Goal: Transaction & Acquisition: Purchase product/service

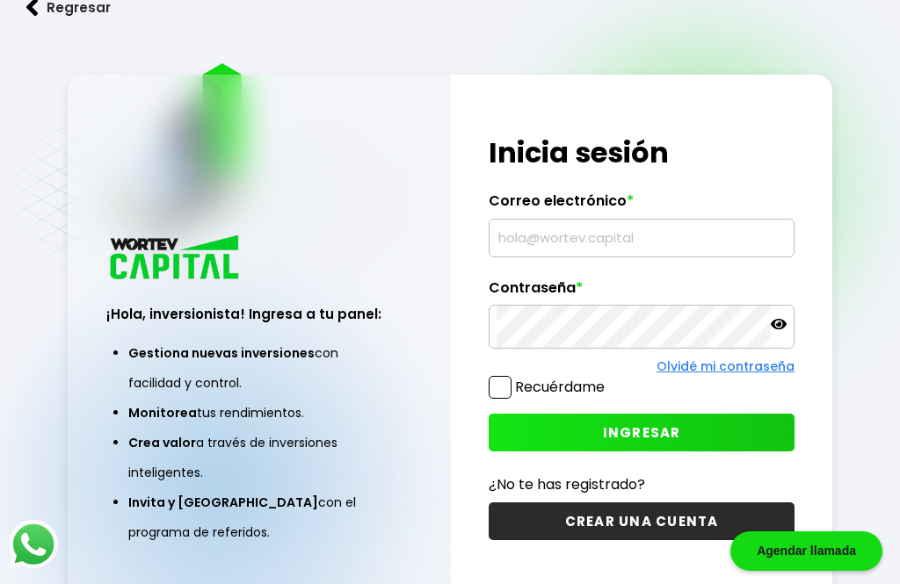
scroll to position [88, 0]
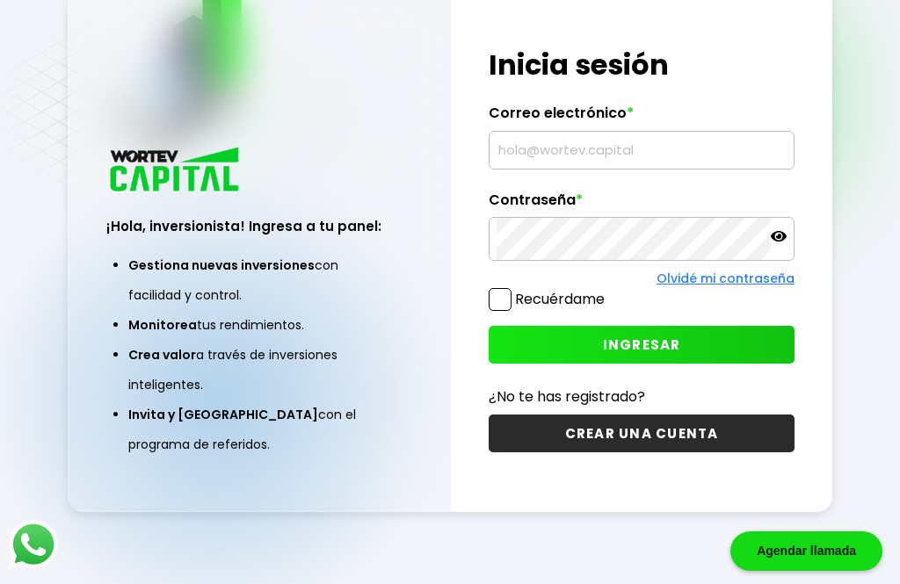
click at [585, 169] on input "text" at bounding box center [640, 150] width 289 height 37
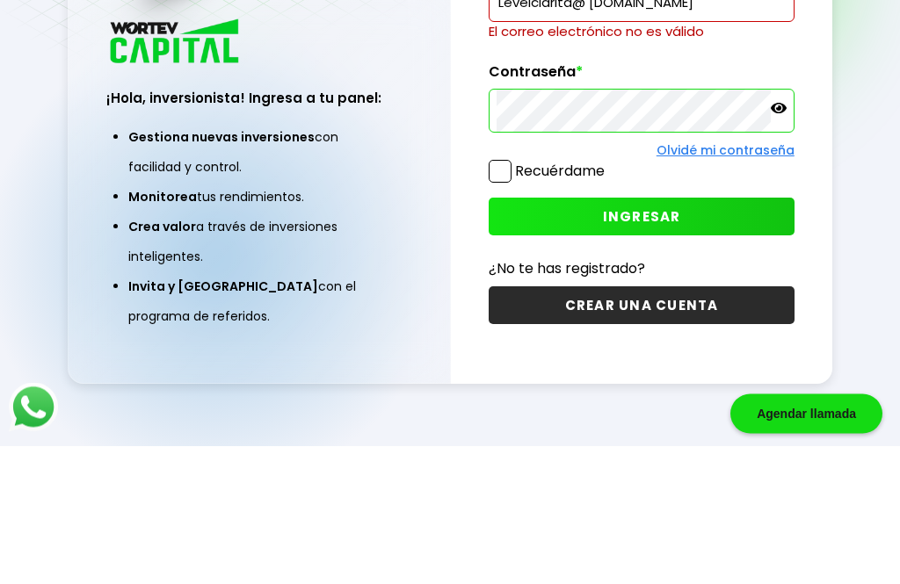
click at [696, 122] on input "Levelclarita@ [DOMAIN_NAME]" at bounding box center [640, 140] width 289 height 37
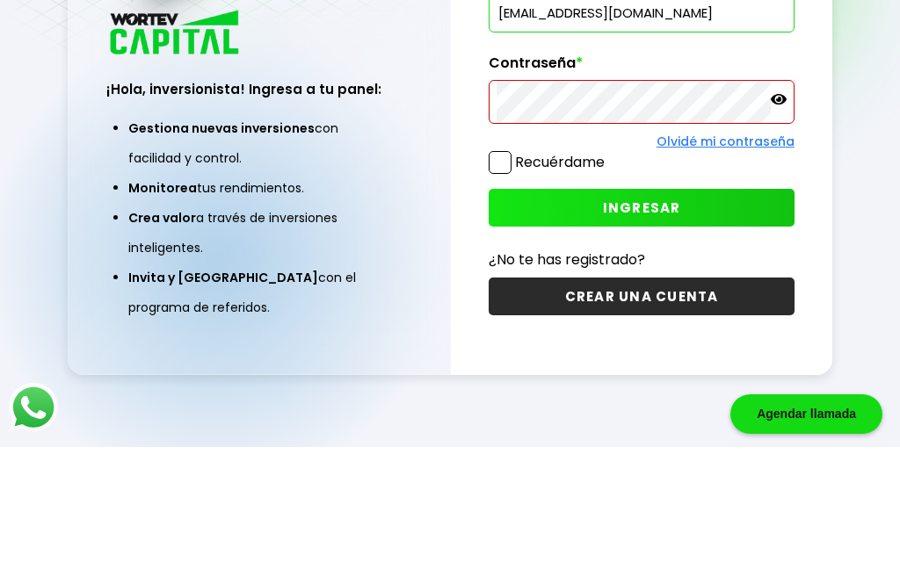
type input "[EMAIL_ADDRESS][DOMAIN_NAME]"
click at [785, 228] on icon at bounding box center [778, 236] width 16 height 16
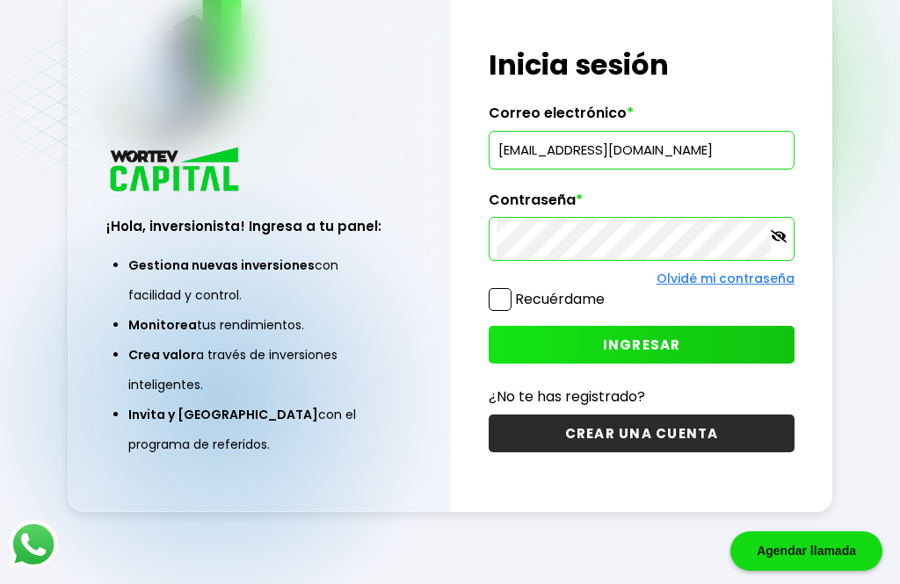
click at [633, 354] on span "INGRESAR" at bounding box center [642, 345] width 78 height 18
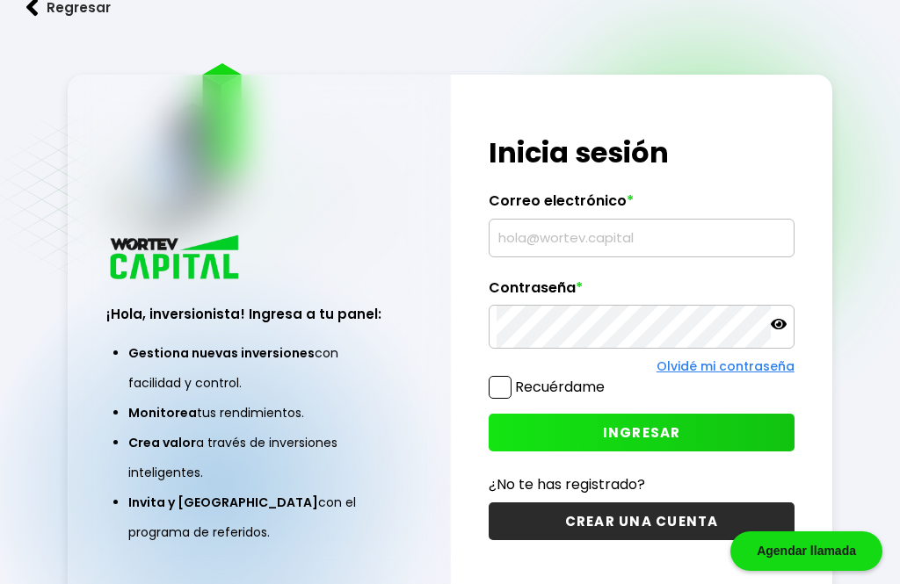
scroll to position [144, 0]
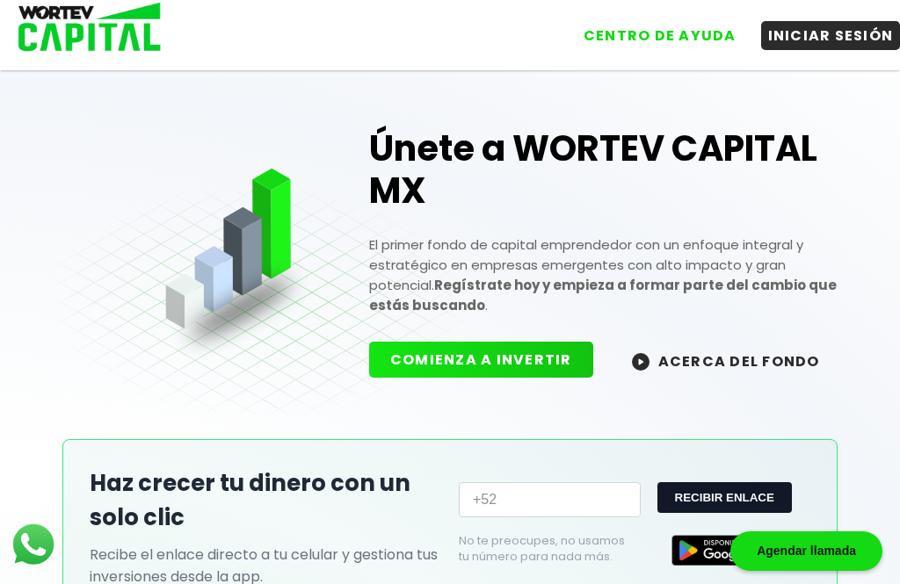
click at [484, 365] on button "COMIENZA A INVERTIR" at bounding box center [481, 360] width 224 height 36
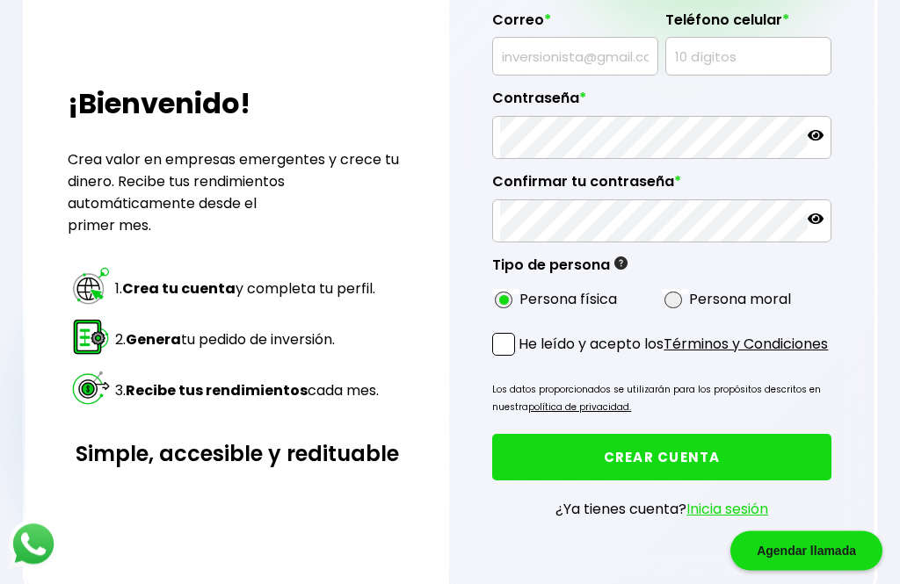
scroll to position [251, 0]
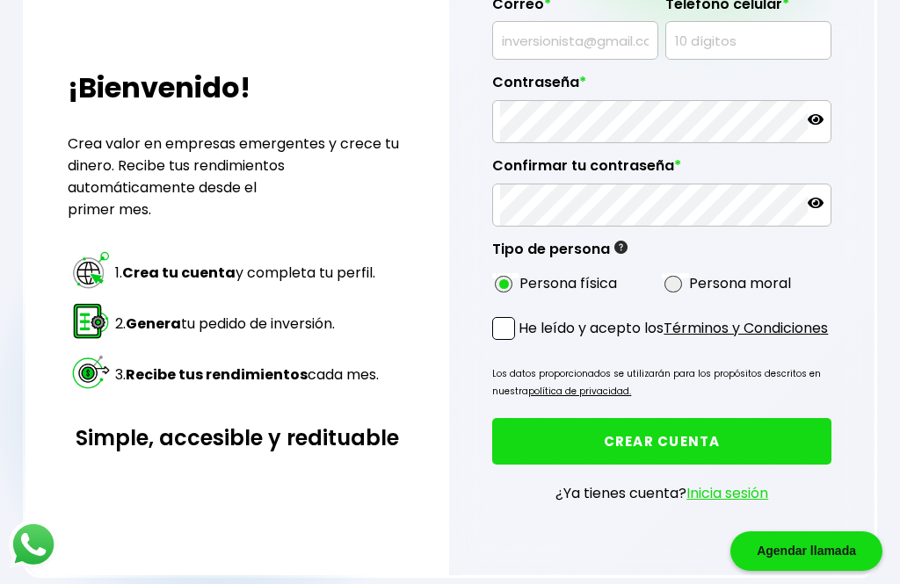
click at [741, 503] on link "Inicia sesión" at bounding box center [727, 493] width 82 height 20
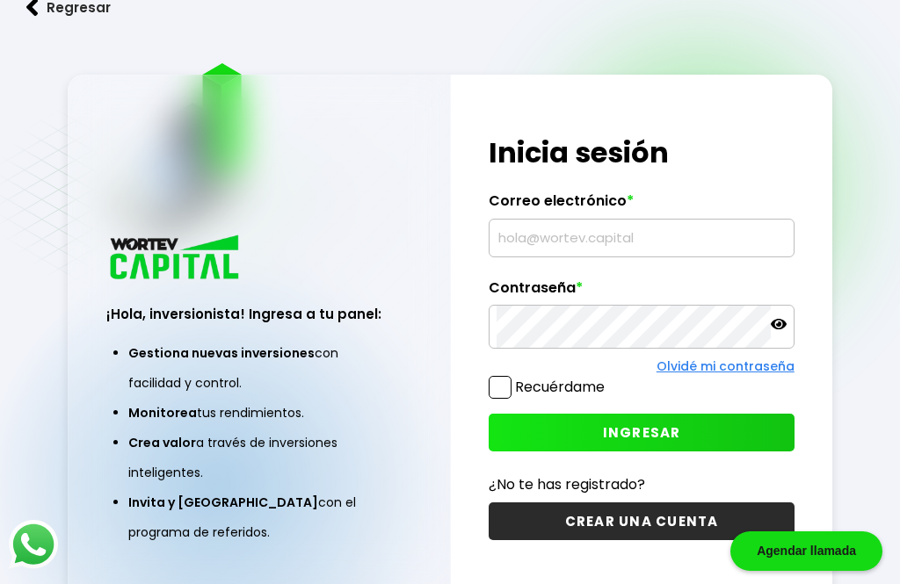
click at [688, 257] on input "text" at bounding box center [640, 238] width 289 height 37
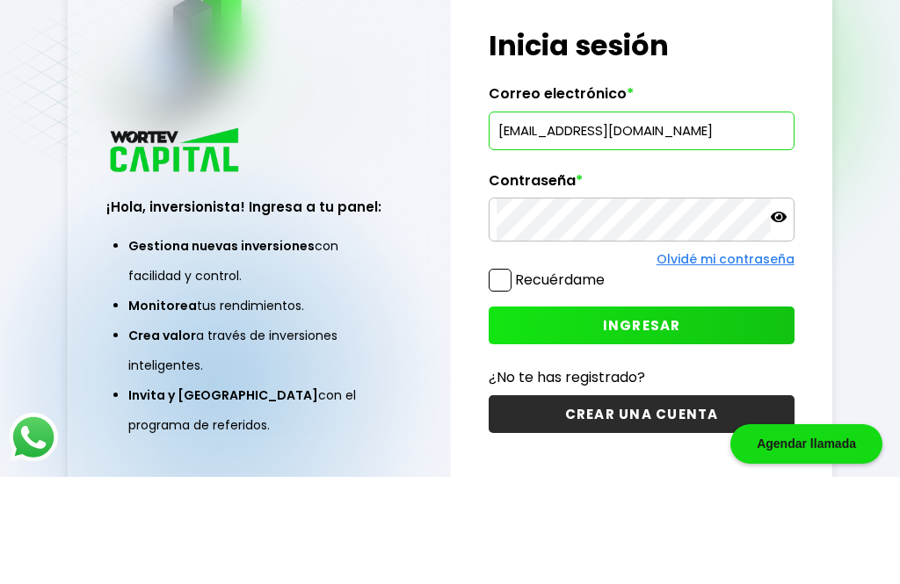
type input "[EMAIL_ADDRESS][DOMAIN_NAME]"
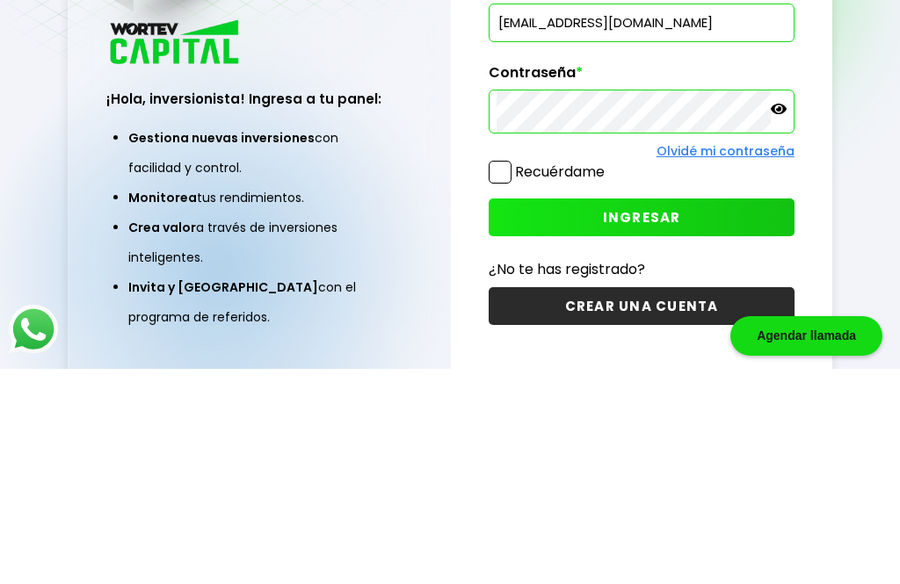
click at [659, 423] on span "INGRESAR" at bounding box center [642, 432] width 78 height 18
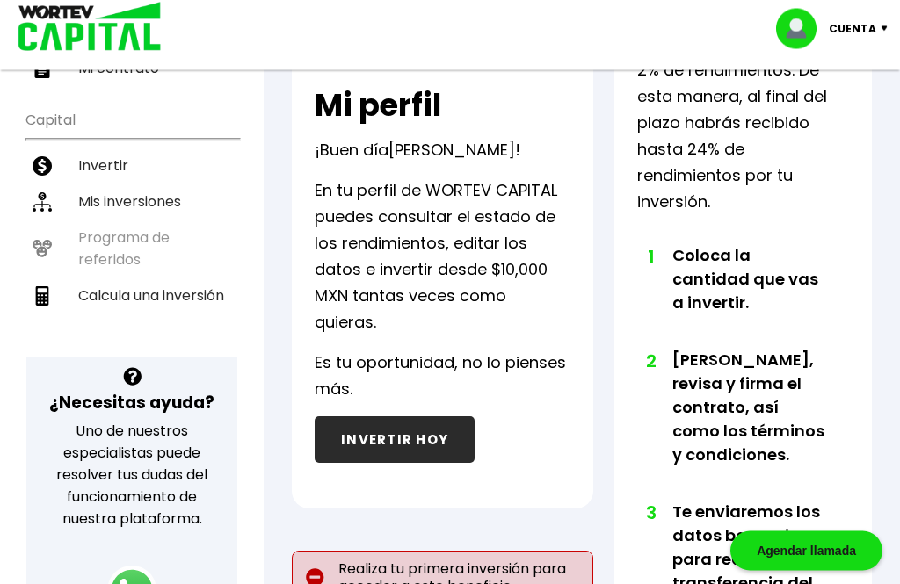
scroll to position [336, 0]
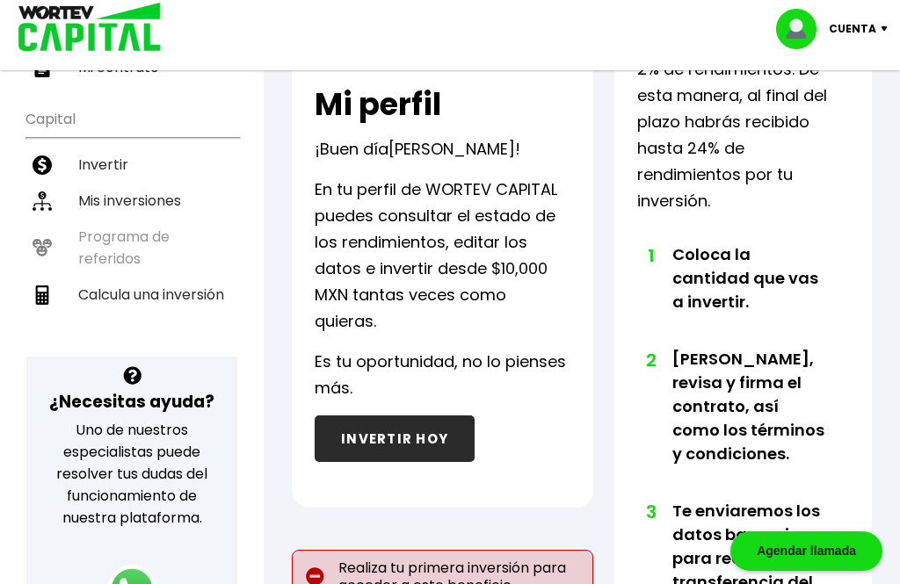
click at [402, 430] on button "INVERTIR HOY" at bounding box center [394, 439] width 160 height 47
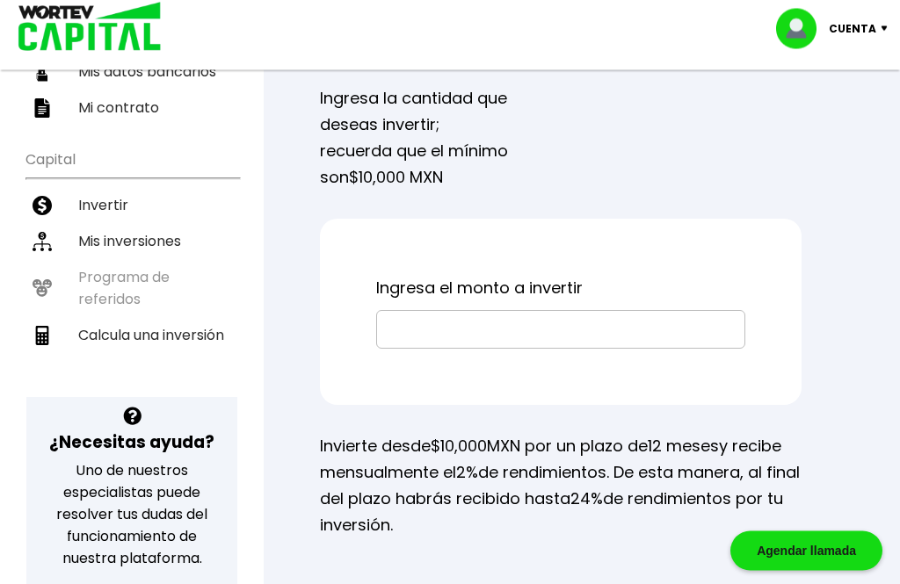
scroll to position [295, 0]
click at [426, 335] on input "text" at bounding box center [560, 329] width 353 height 37
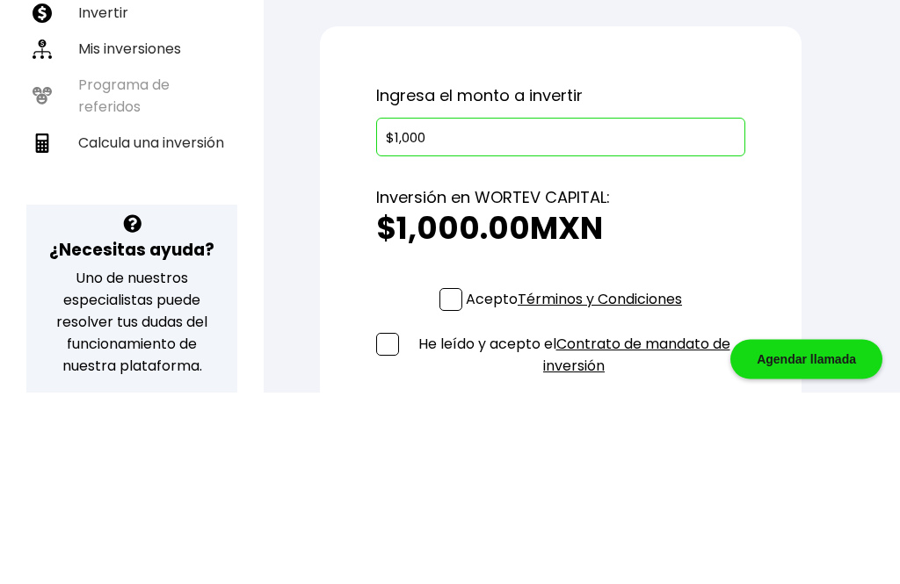
type input "$10,000"
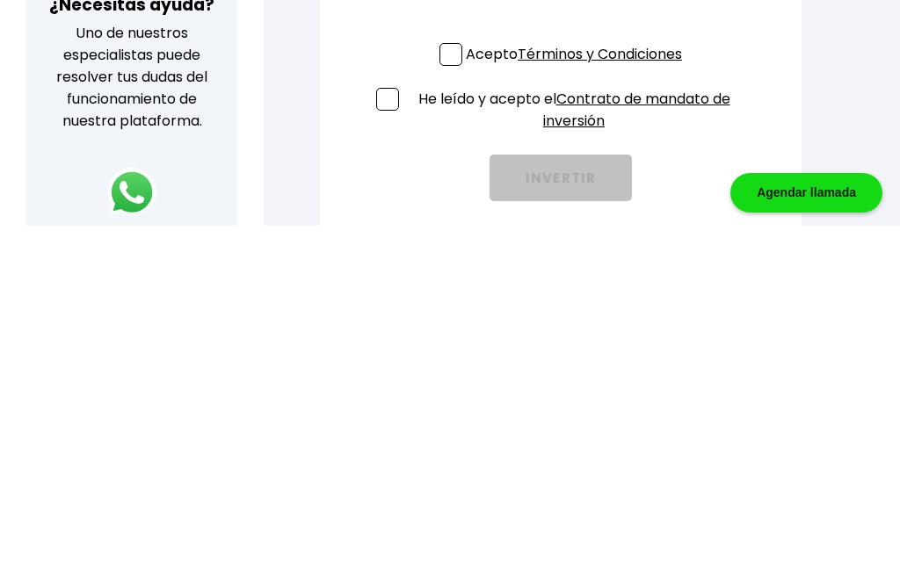
scroll to position [376, 0]
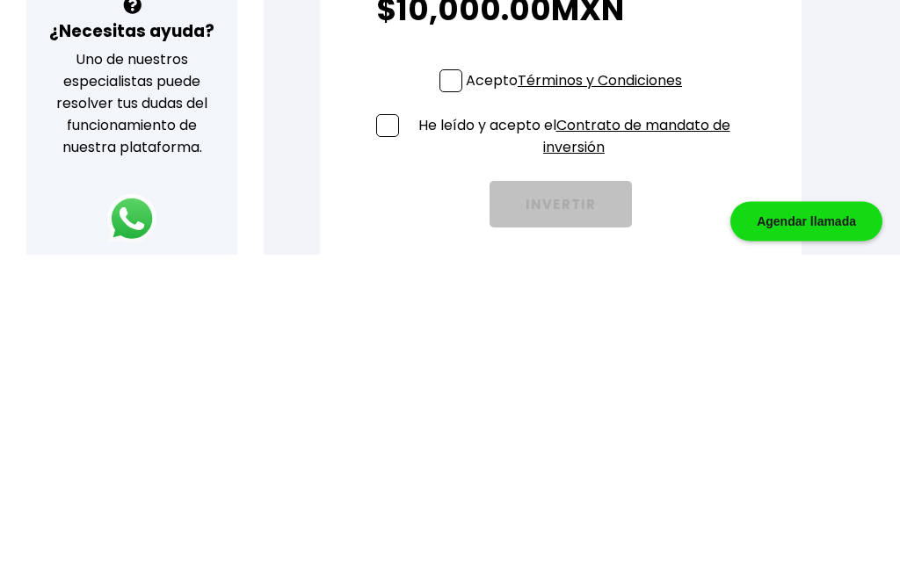
click at [466, 400] on p "Acepto Términos y Condiciones" at bounding box center [574, 411] width 216 height 22
click at [577, 424] on input "Acepto Términos y Condiciones" at bounding box center [577, 424] width 0 height 0
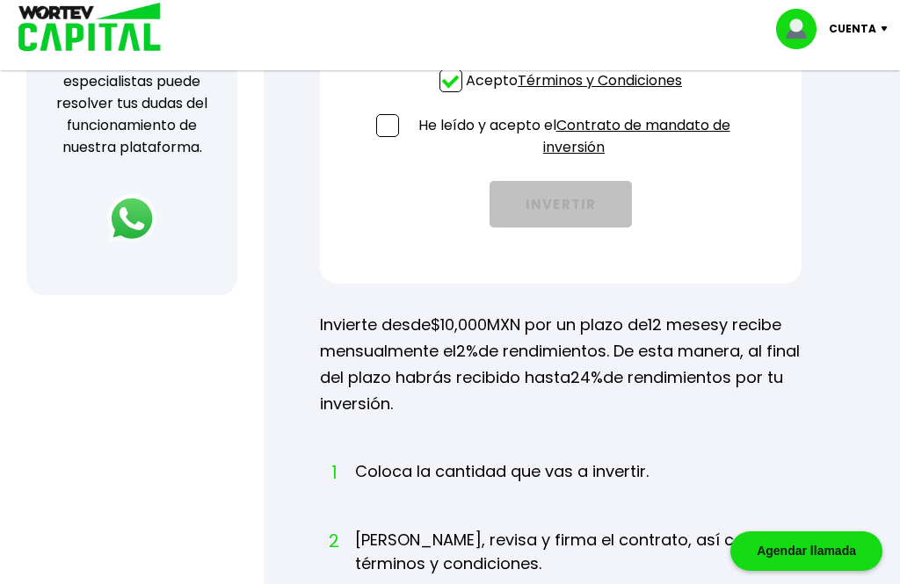
click at [391, 136] on span at bounding box center [387, 125] width 23 height 23
click at [577, 161] on input "He leído y acepto el Contrato de mandato de inversión" at bounding box center [577, 161] width 0 height 0
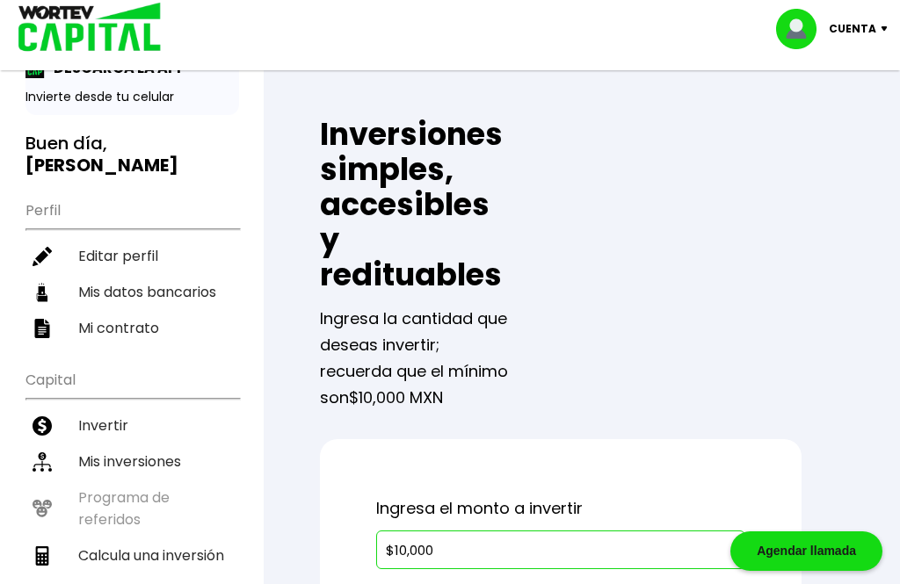
scroll to position [0, 0]
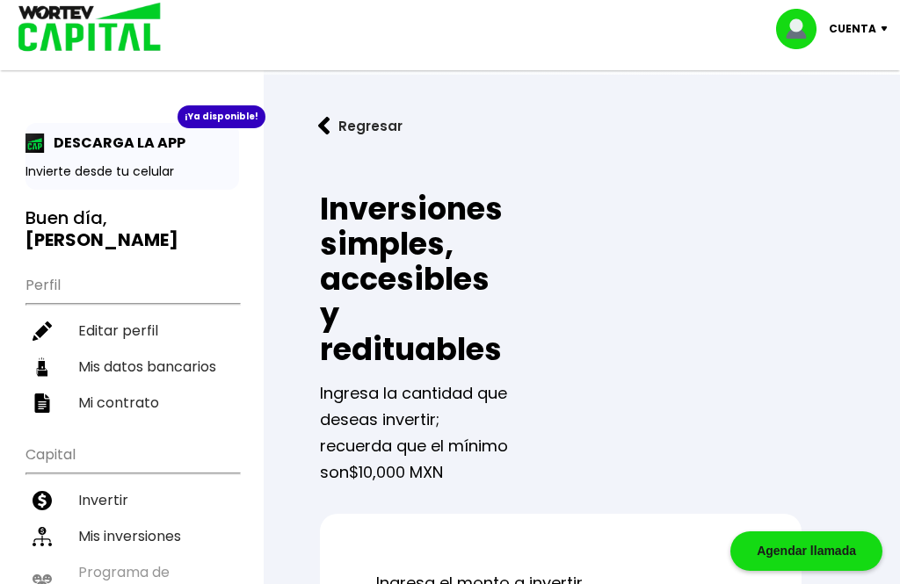
click at [329, 124] on img at bounding box center [324, 126] width 12 height 18
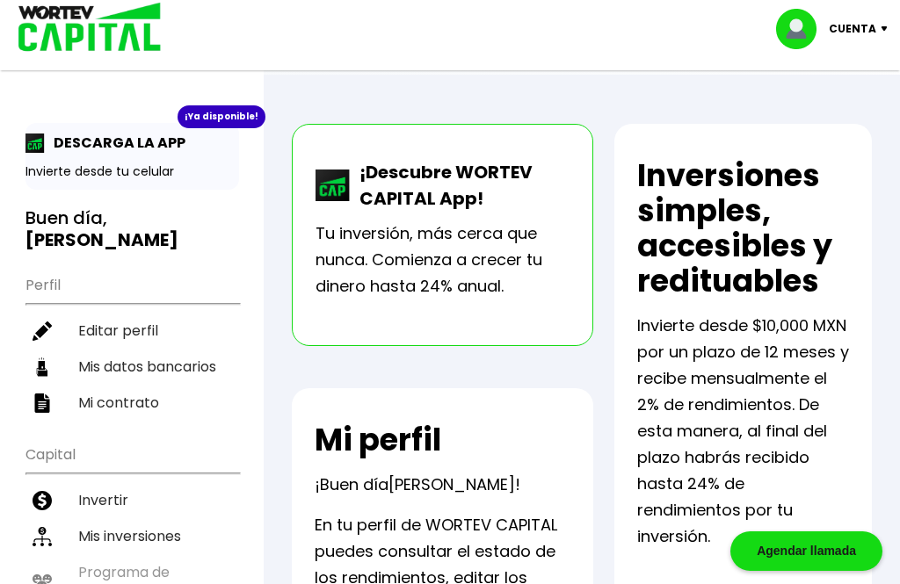
click at [130, 349] on li "Mis datos bancarios" at bounding box center [131, 367] width 213 height 36
select select "BBVA Bancomer"
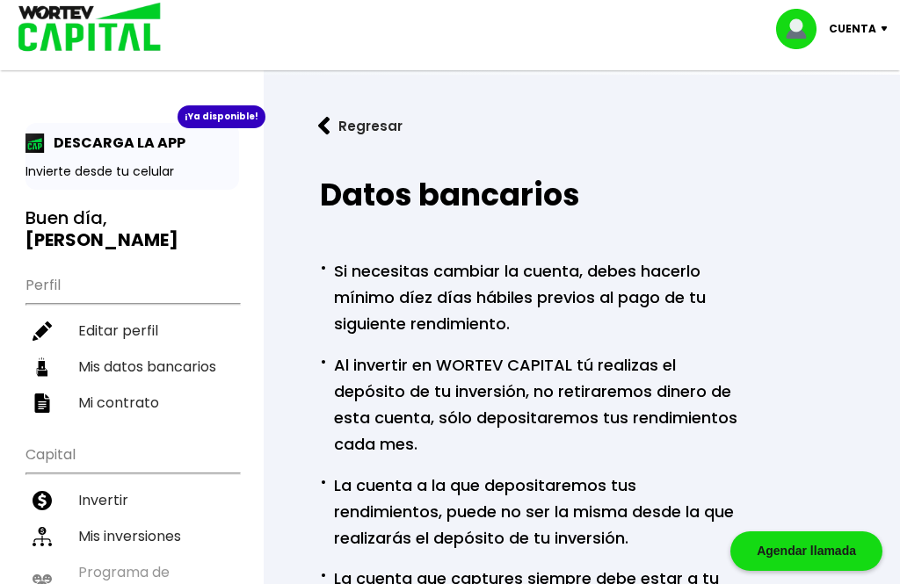
click at [328, 119] on img at bounding box center [324, 126] width 12 height 18
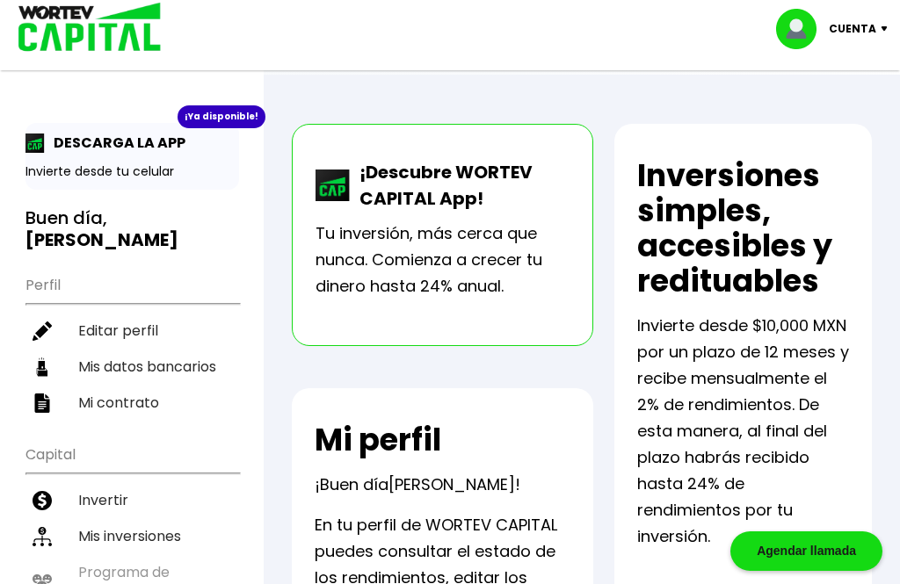
select select "BBVA Bancomer"
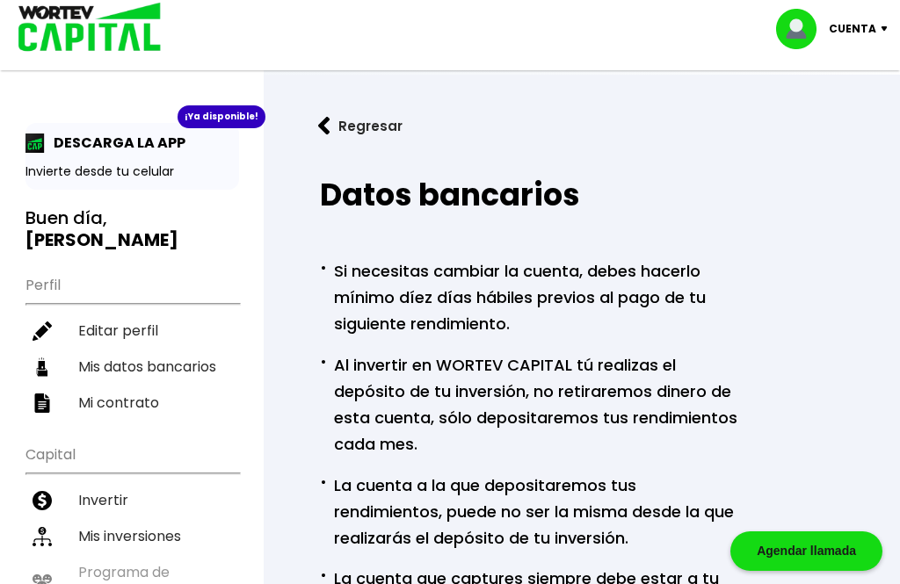
click at [893, 20] on div "Cuenta" at bounding box center [838, 29] width 124 height 40
click at [839, 119] on li "Cerrar sesión" at bounding box center [833, 117] width 141 height 36
